Goal: Task Accomplishment & Management: Manage account settings

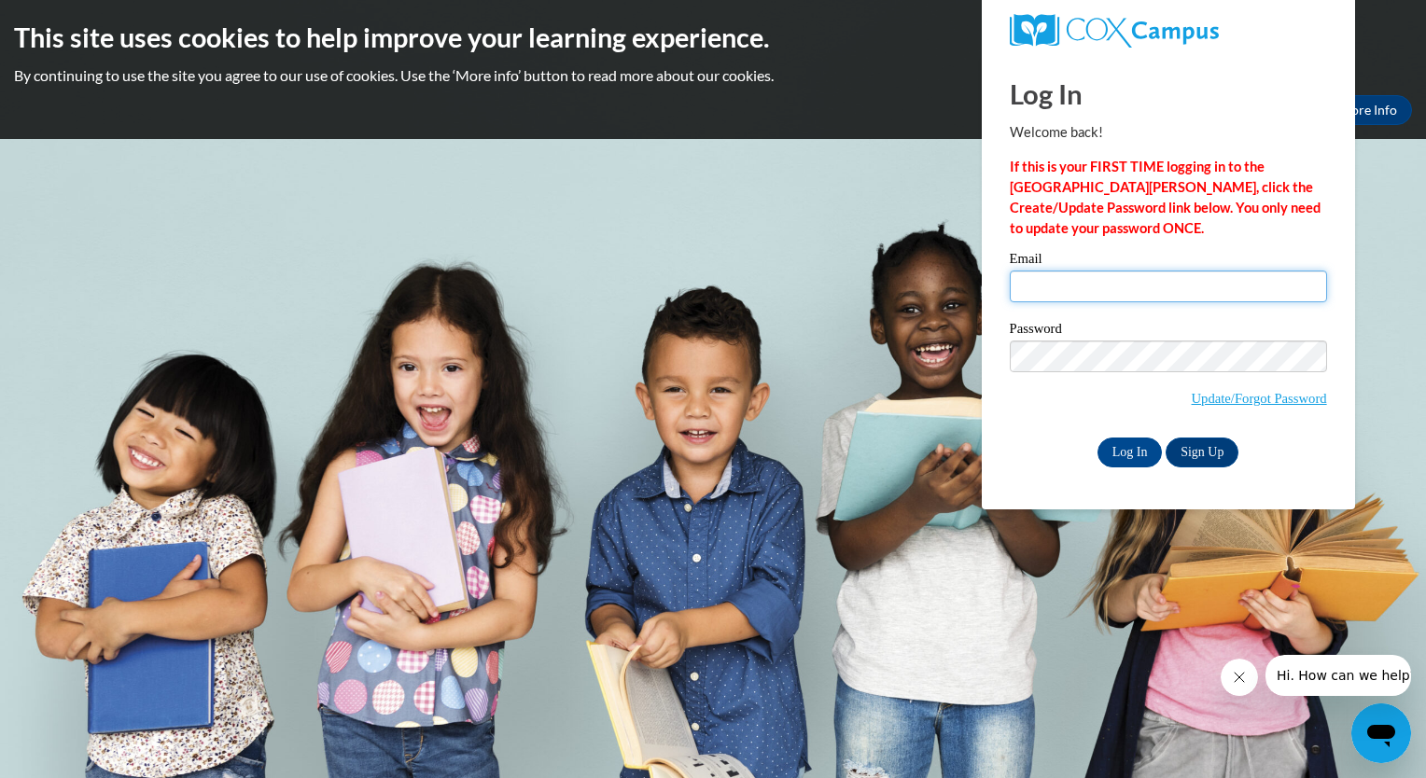
click at [1062, 285] on input "Email" at bounding box center [1168, 287] width 317 height 32
type input "[EMAIL_ADDRESS][DOMAIN_NAME][PERSON_NAME]"
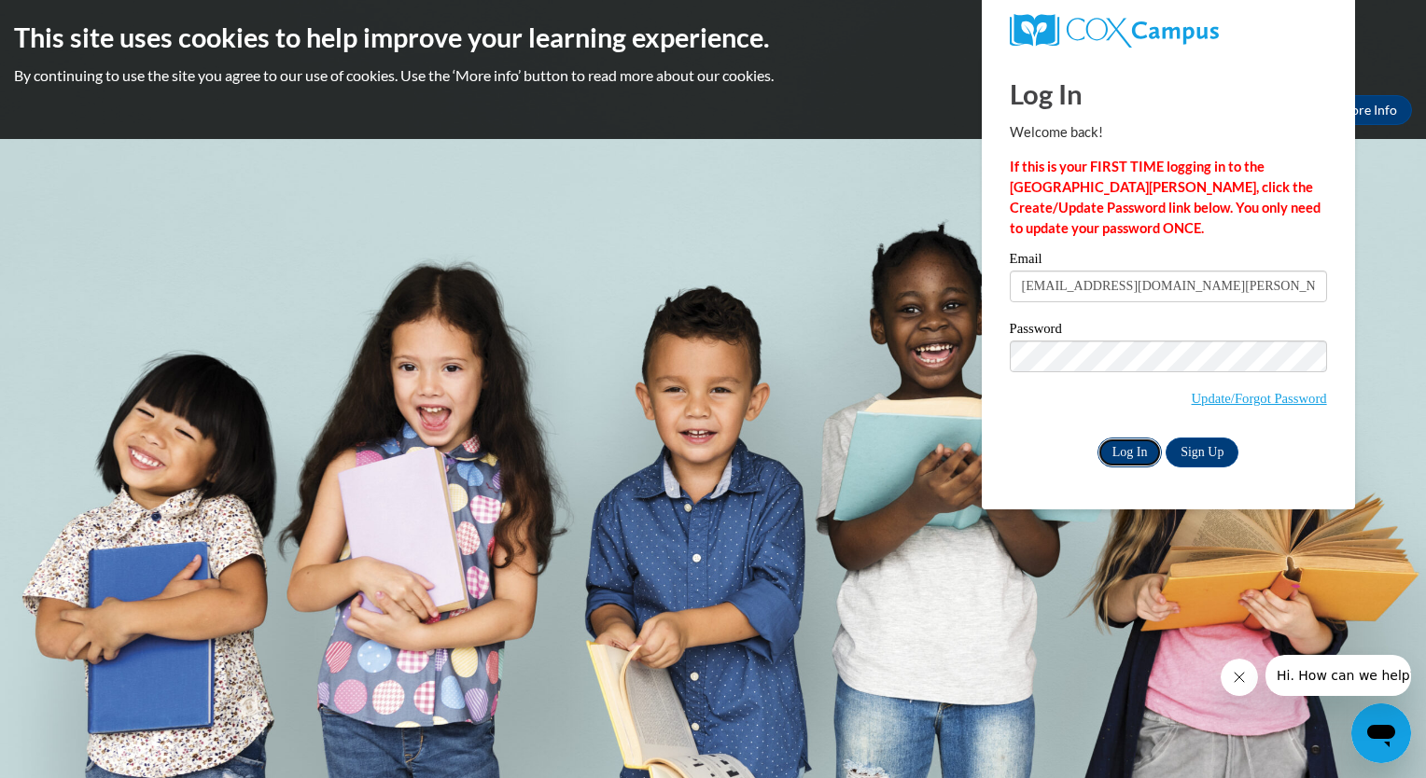
click at [1136, 458] on input "Log In" at bounding box center [1129, 453] width 65 height 30
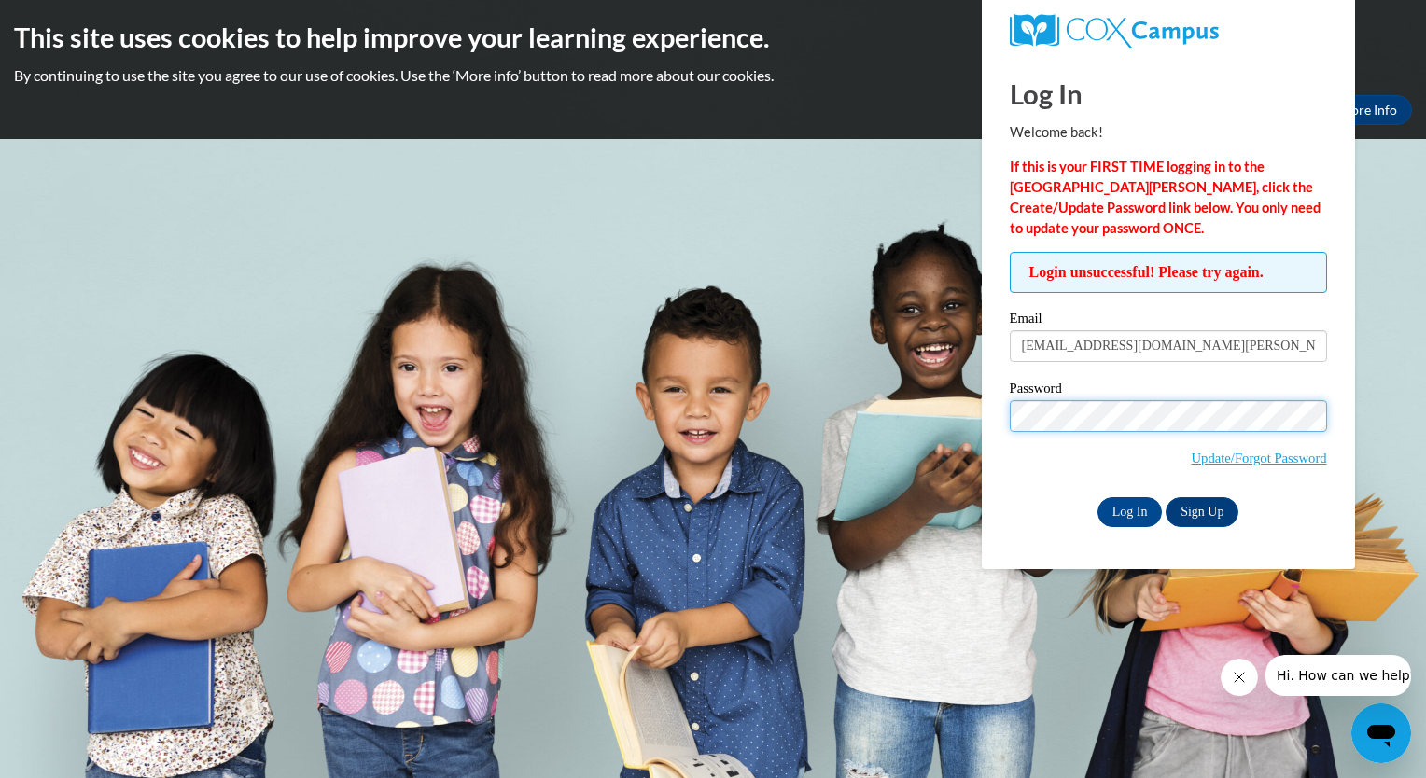
click at [1097, 497] on input "Log In" at bounding box center [1129, 512] width 65 height 30
click at [1125, 523] on input "Log In" at bounding box center [1129, 512] width 65 height 30
click at [1123, 517] on input "Log In" at bounding box center [1129, 512] width 65 height 30
